Goal: Task Accomplishment & Management: Use online tool/utility

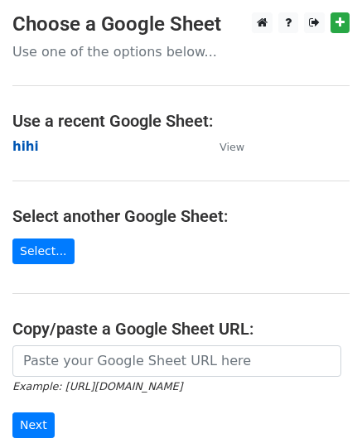
click at [24, 142] on strong "hihi" at bounding box center [25, 146] width 27 height 15
click at [27, 151] on strong "hihi" at bounding box center [25, 146] width 27 height 15
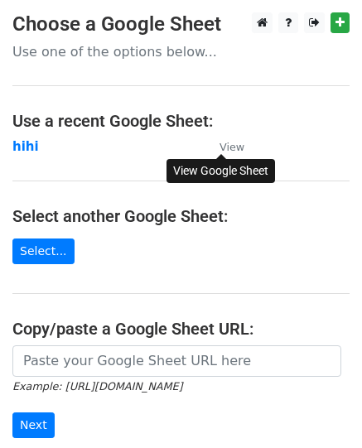
click at [234, 148] on small "View" at bounding box center [232, 147] width 25 height 12
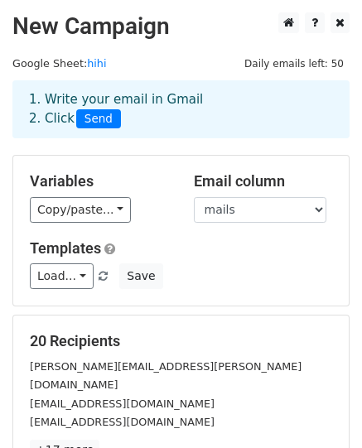
click at [80, 225] on div "Variables Copy/paste... {{company}} {{names}} {{mails}} Email column company na…" at bounding box center [181, 231] width 336 height 150
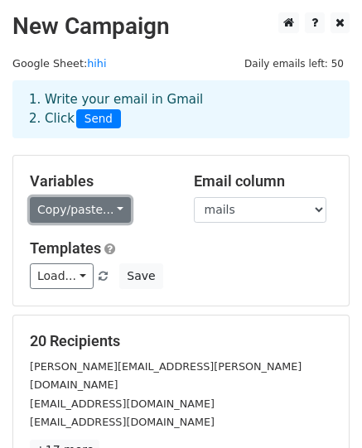
click at [99, 211] on link "Copy/paste..." at bounding box center [80, 210] width 101 height 26
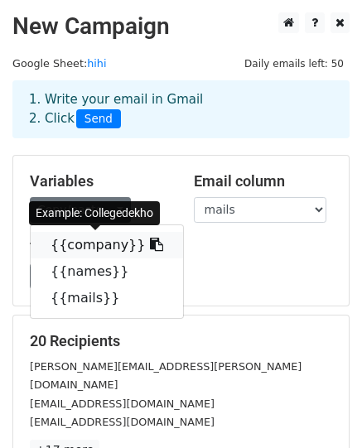
click at [106, 247] on link "{{company}}" at bounding box center [107, 245] width 152 height 27
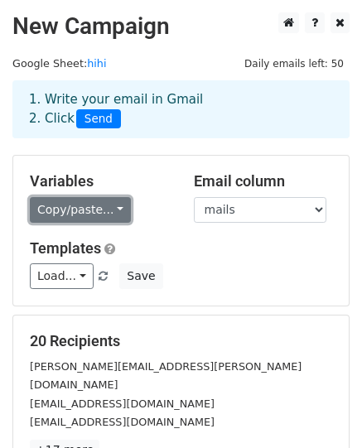
click at [93, 213] on link "Copy/paste..." at bounding box center [80, 210] width 101 height 26
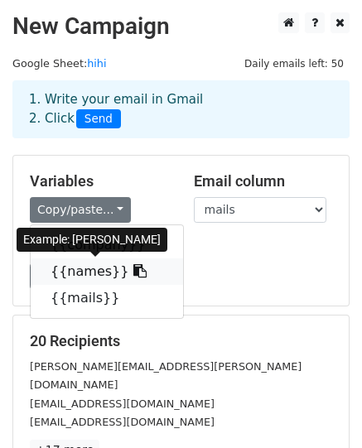
click at [85, 273] on link "{{names}}" at bounding box center [107, 272] width 152 height 27
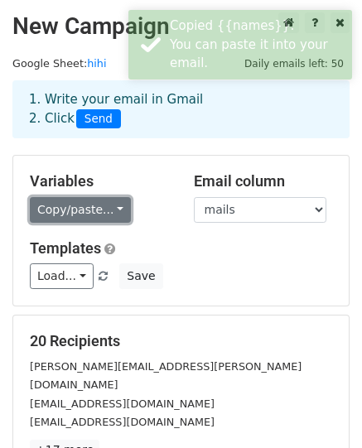
click at [79, 214] on link "Copy/paste..." at bounding box center [80, 210] width 101 height 26
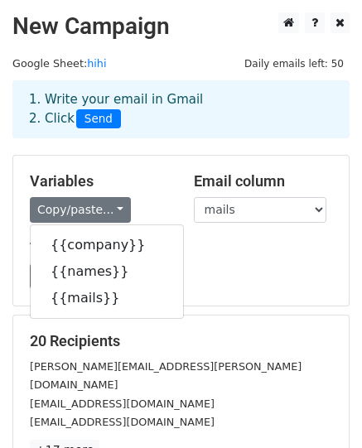
drag, startPoint x: 224, startPoint y: 255, endPoint x: 205, endPoint y: 257, distance: 19.1
click at [224, 255] on h5 "Templates" at bounding box center [181, 249] width 302 height 18
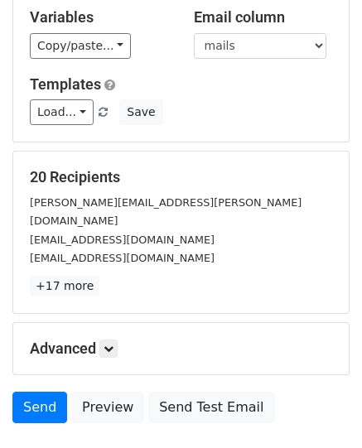
scroll to position [166, 0]
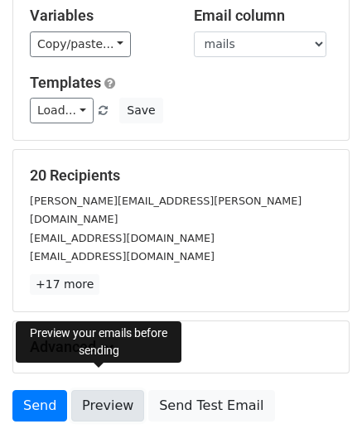
click at [113, 390] on link "Preview" at bounding box center [107, 405] width 73 height 31
click at [102, 390] on link "Preview" at bounding box center [107, 405] width 73 height 31
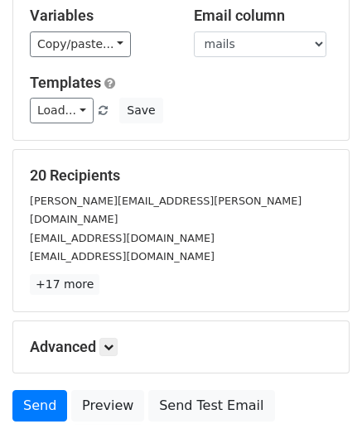
click at [158, 274] on p "+17 more" at bounding box center [181, 284] width 302 height 21
click at [194, 206] on small "abhinav.upadhyay@collegedekho.com" at bounding box center [166, 210] width 272 height 31
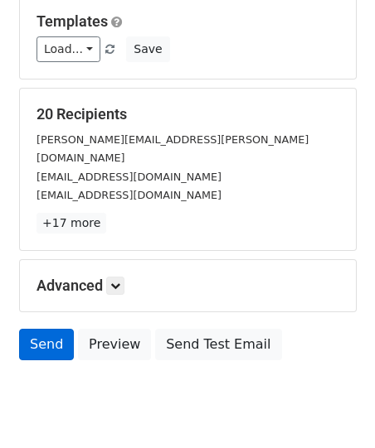
scroll to position [249, 0]
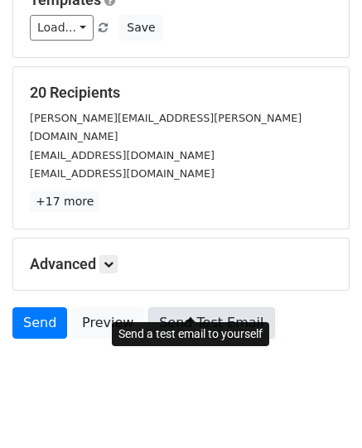
click at [205, 307] on link "Send Test Email" at bounding box center [211, 322] width 126 height 31
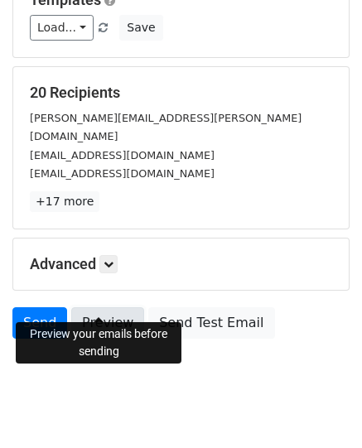
click at [113, 307] on link "Preview" at bounding box center [107, 322] width 73 height 31
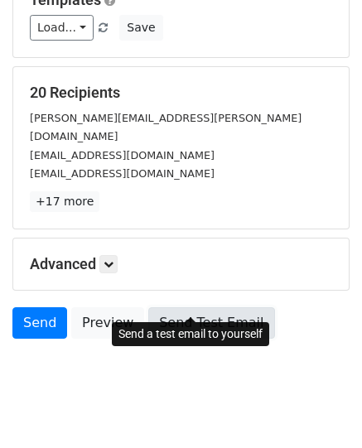
click at [166, 307] on link "Send Test Email" at bounding box center [211, 322] width 126 height 31
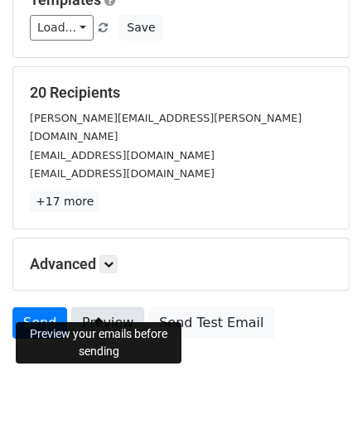
click at [94, 307] on link "Preview" at bounding box center [107, 322] width 73 height 31
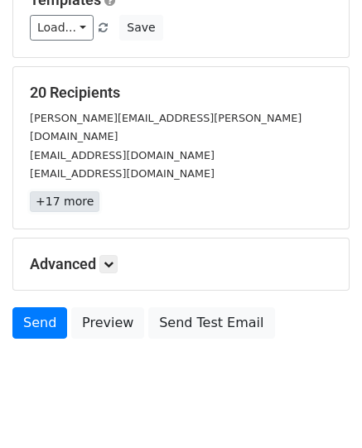
click at [60, 191] on link "+17 more" at bounding box center [65, 201] width 70 height 21
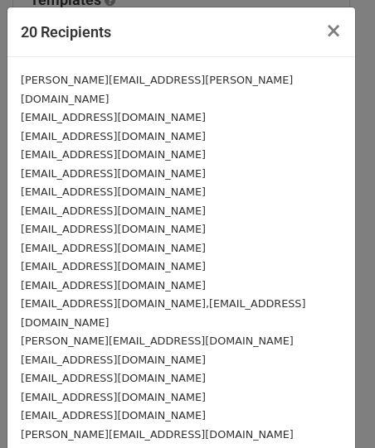
scroll to position [73, 0]
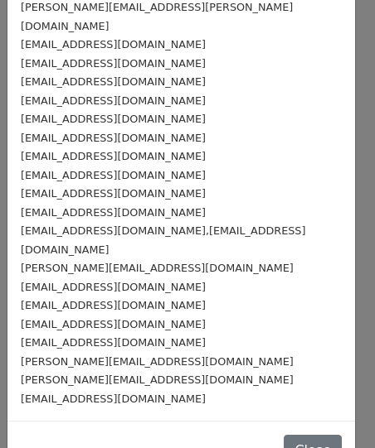
drag, startPoint x: 101, startPoint y: 330, endPoint x: 81, endPoint y: 302, distance: 33.8
click at [87, 352] on div "anchal@edureka.co" at bounding box center [181, 361] width 321 height 19
click at [81, 336] on small "kiara@edupristine.com" at bounding box center [113, 342] width 185 height 12
drag, startPoint x: 87, startPoint y: 206, endPoint x: 65, endPoint y: 215, distance: 24.2
click at [65, 225] on small "ssalvi@edubridgeindia.com,sidhantsalvi@gmail.com" at bounding box center [163, 240] width 284 height 31
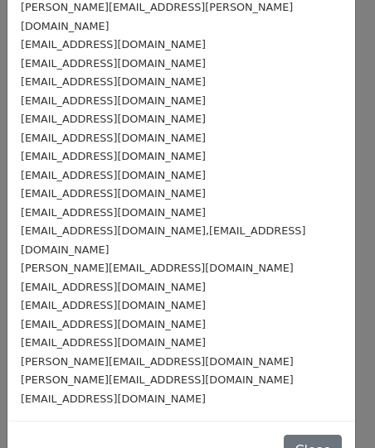
click at [126, 390] on div "rahul@edurev.in" at bounding box center [181, 399] width 321 height 19
click at [144, 390] on div "rahul@edurev.in" at bounding box center [181, 399] width 321 height 19
drag, startPoint x: 132, startPoint y: 364, endPoint x: 98, endPoint y: 362, distance: 34.0
click at [128, 390] on div "rahul@edurev.in" at bounding box center [181, 399] width 321 height 19
click at [96, 393] on small "rahul@edurev.in" at bounding box center [113, 399] width 185 height 12
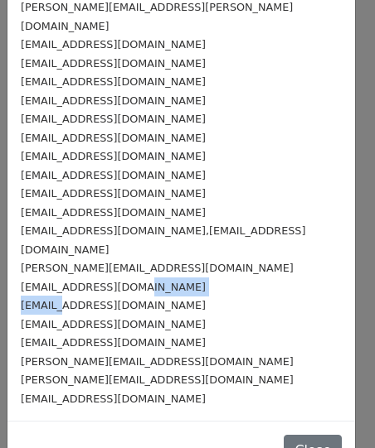
drag, startPoint x: 61, startPoint y: 275, endPoint x: 119, endPoint y: 246, distance: 64.9
click at [119, 246] on div "abhinav.upadhyay@collegedekho.com sandeep.sharma@collegedekho.com commercebaba1…" at bounding box center [180, 202] width 347 height 437
click at [191, 333] on div "kiara@edupristine.com" at bounding box center [181, 342] width 321 height 19
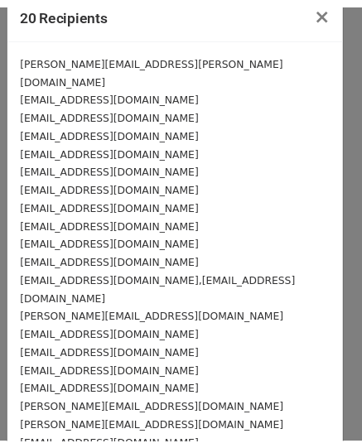
scroll to position [0, 0]
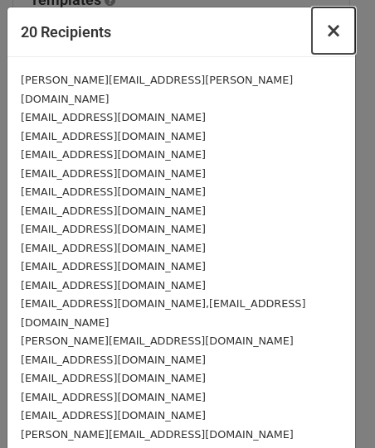
click at [325, 29] on span "×" at bounding box center [333, 30] width 17 height 23
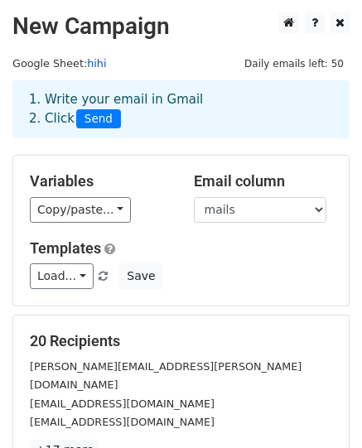
click at [91, 66] on link "hihi" at bounding box center [96, 63] width 19 height 12
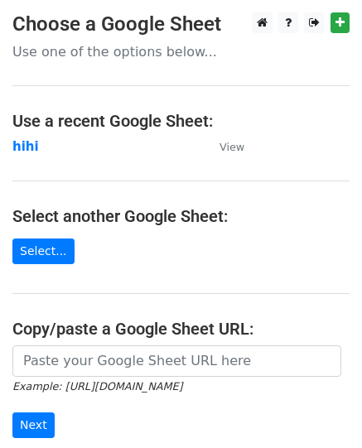
drag, startPoint x: 116, startPoint y: 327, endPoint x: 119, endPoint y: 341, distance: 14.5
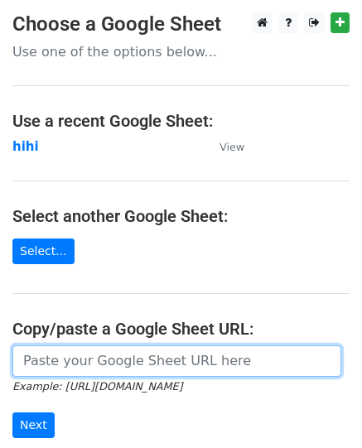
drag, startPoint x: 124, startPoint y: 344, endPoint x: 167, endPoint y: 370, distance: 49.5
paste input "[URL][DOMAIN_NAME]"
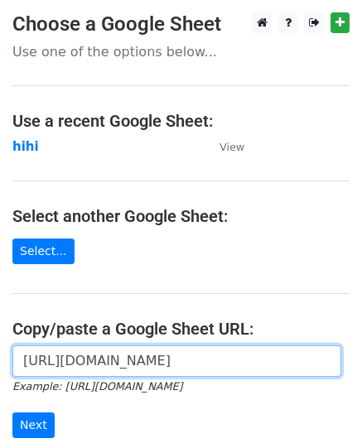
scroll to position [83, 0]
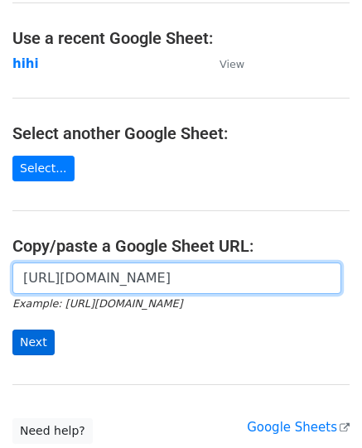
type input "[URL][DOMAIN_NAME]"
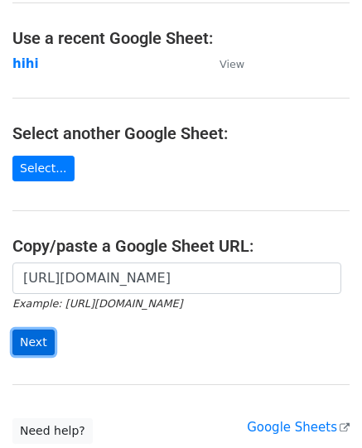
click at [32, 342] on input "Next" at bounding box center [33, 343] width 42 height 26
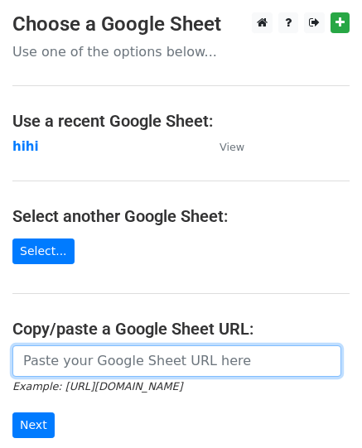
paste input "[URL][DOMAIN_NAME]"
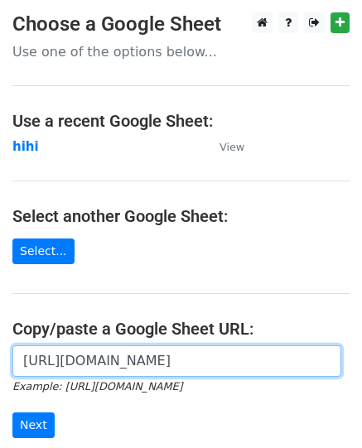
scroll to position [0, 366]
type input "[URL][DOMAIN_NAME]"
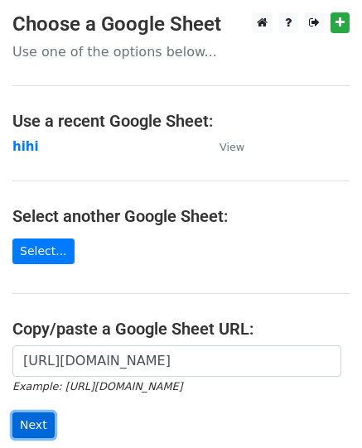
click at [41, 427] on input "Next" at bounding box center [33, 426] width 42 height 26
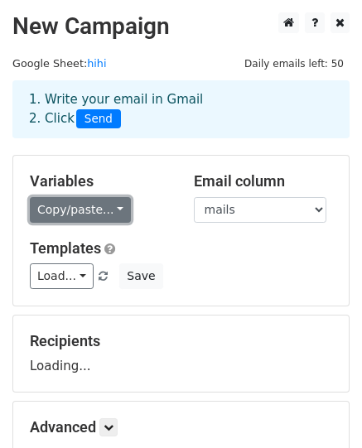
click at [98, 201] on link "Copy/paste..." at bounding box center [80, 210] width 101 height 26
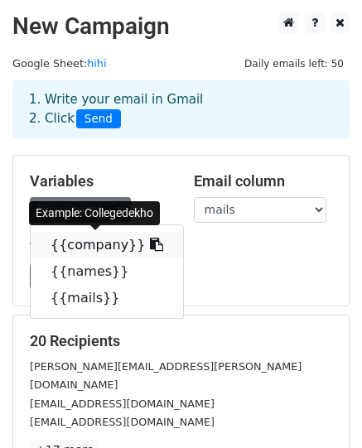
click at [88, 240] on link "{{company}}" at bounding box center [107, 245] width 152 height 27
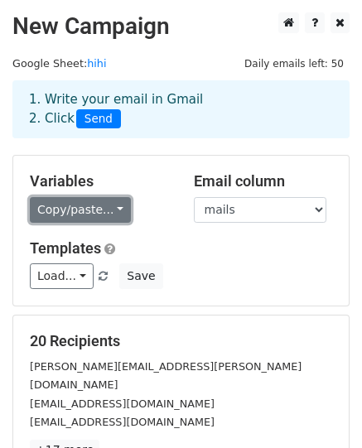
click at [52, 205] on link "Copy/paste..." at bounding box center [80, 210] width 101 height 26
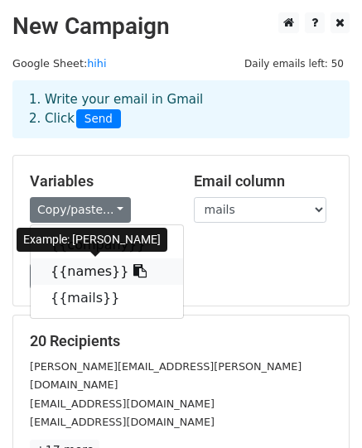
click at [71, 271] on link "{{names}}" at bounding box center [107, 272] width 152 height 27
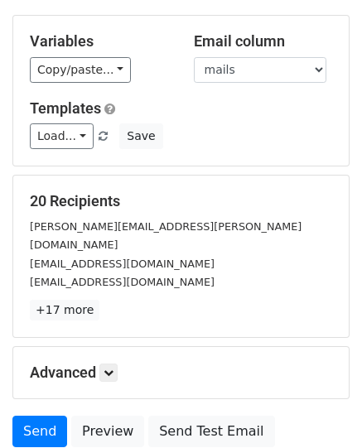
scroll to position [166, 0]
